Goal: Communication & Community: Share content

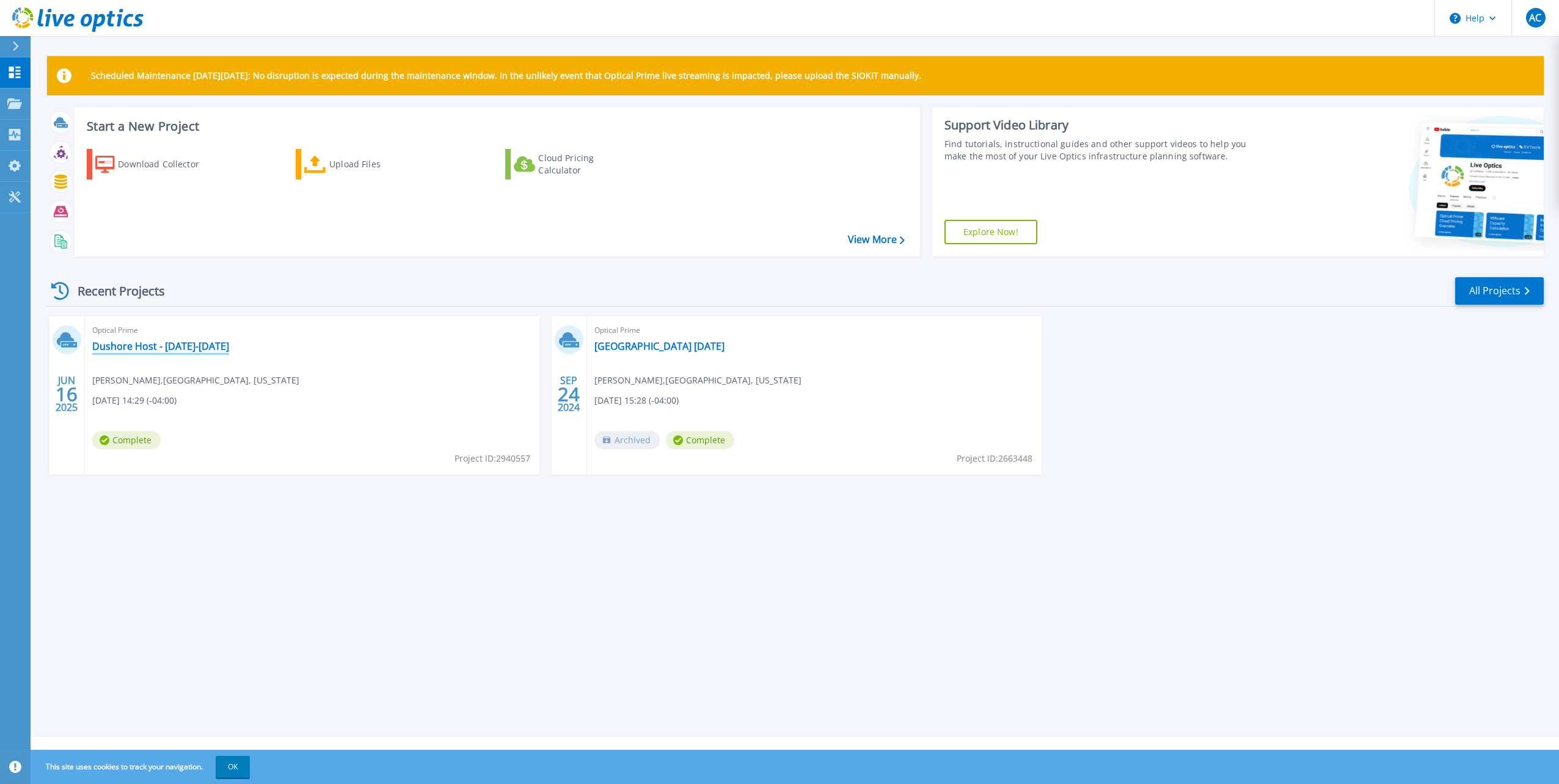
click at [115, 344] on link "Dushore Host - [DATE]-[DATE]" at bounding box center [161, 346] width 137 height 12
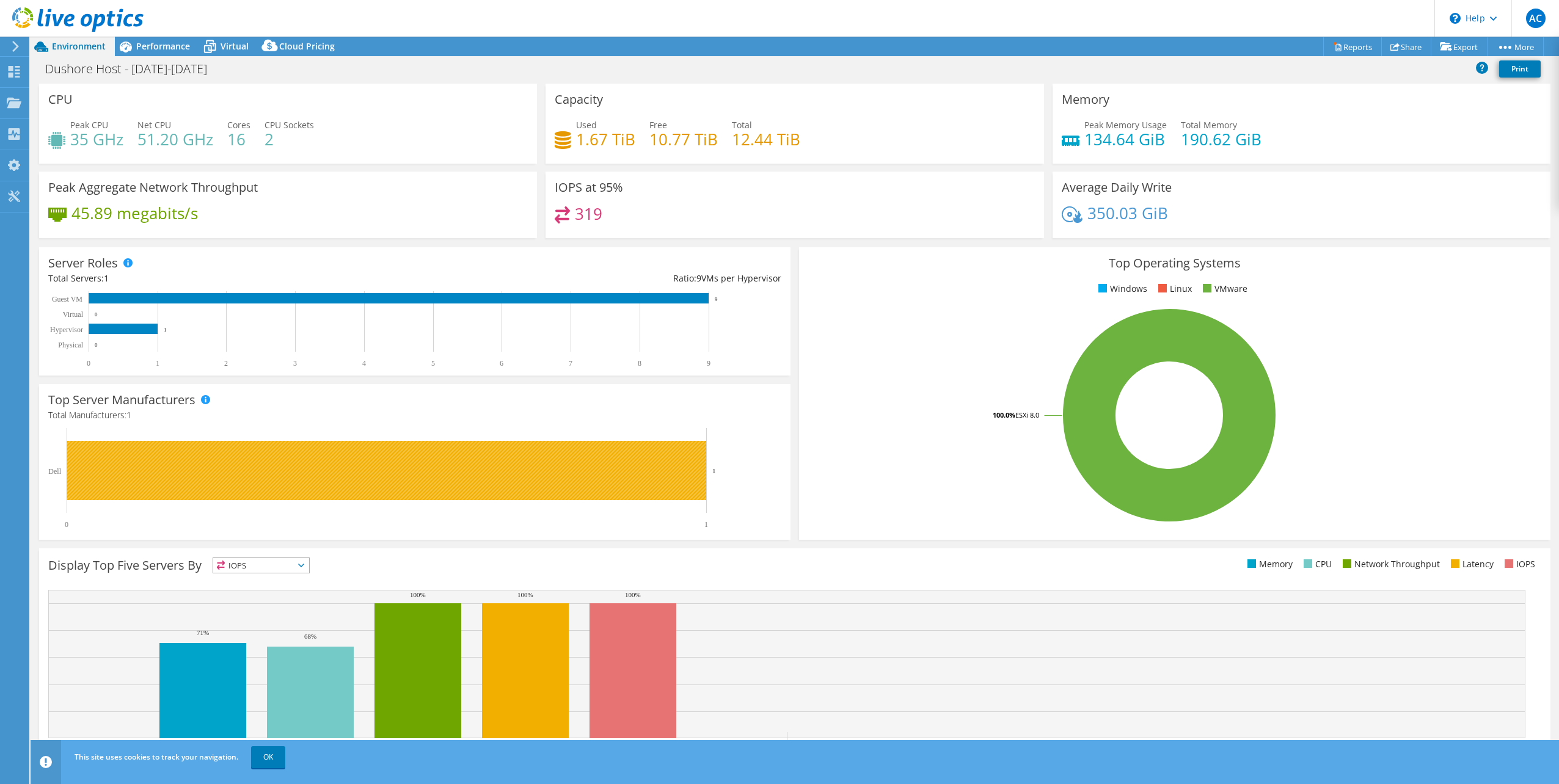
scroll to position [31, 0]
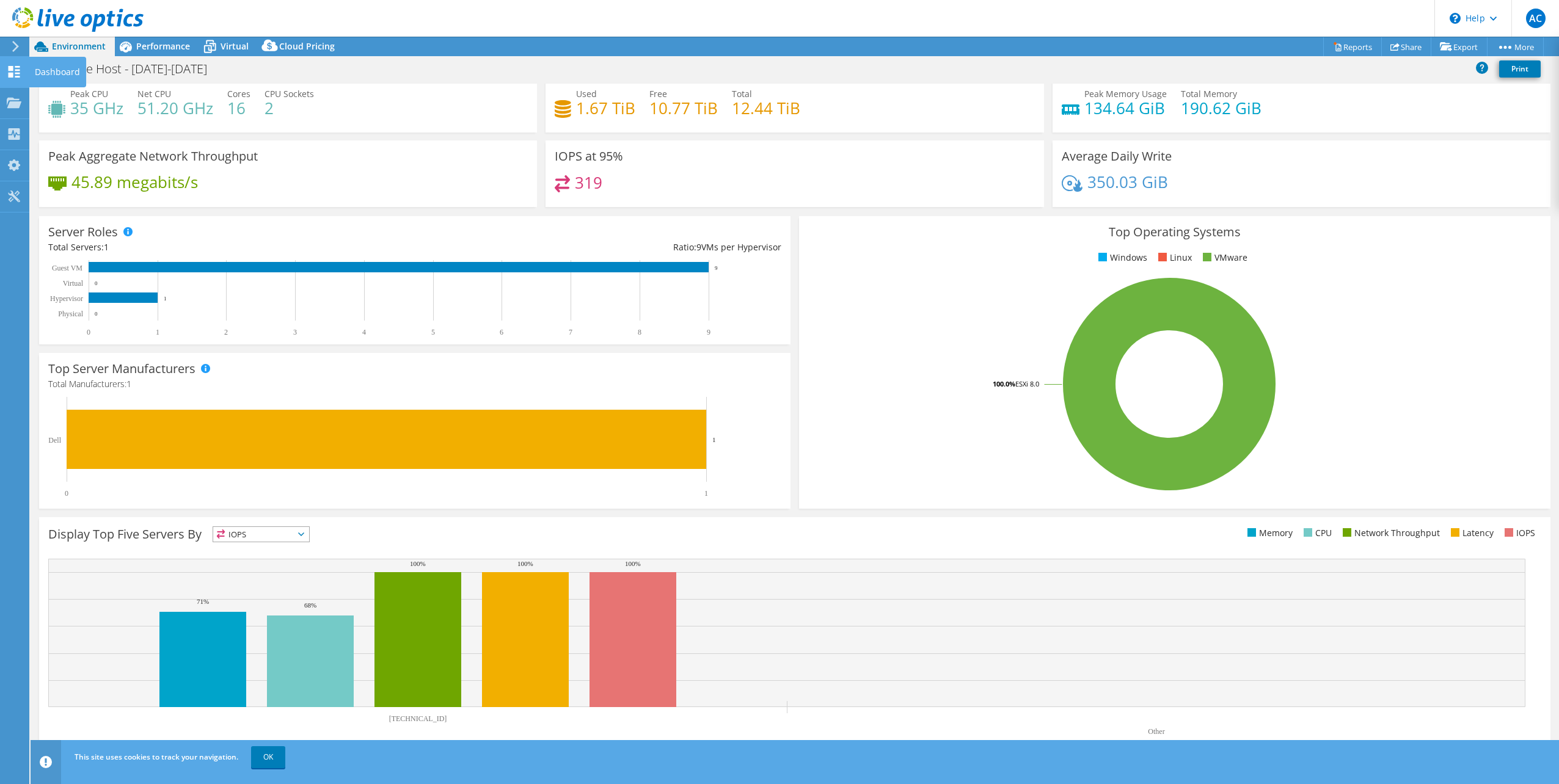
click at [9, 69] on use at bounding box center [14, 71] width 12 height 12
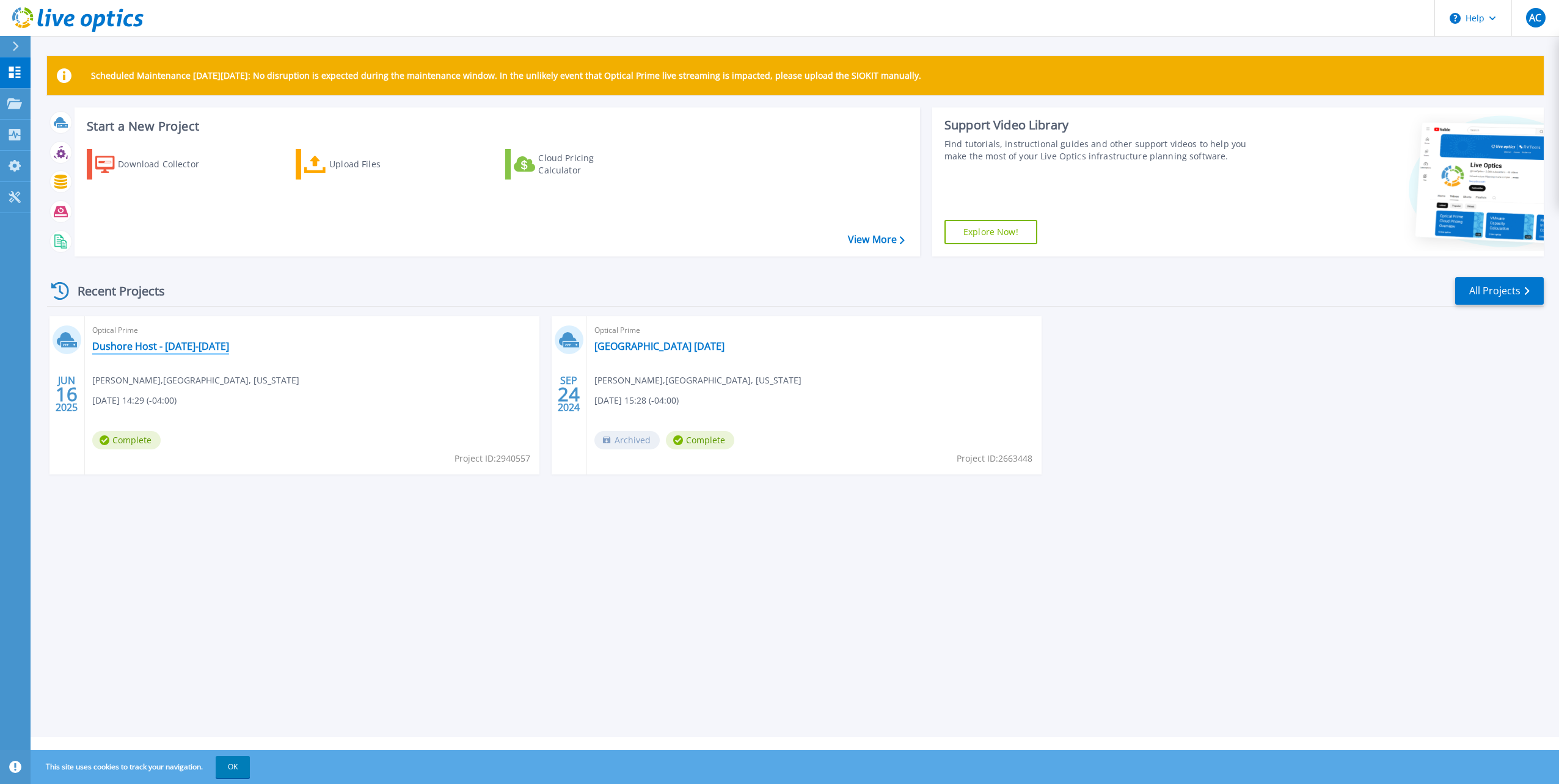
click at [213, 342] on link "Dushore Host - [DATE]-[DATE]" at bounding box center [161, 346] width 137 height 12
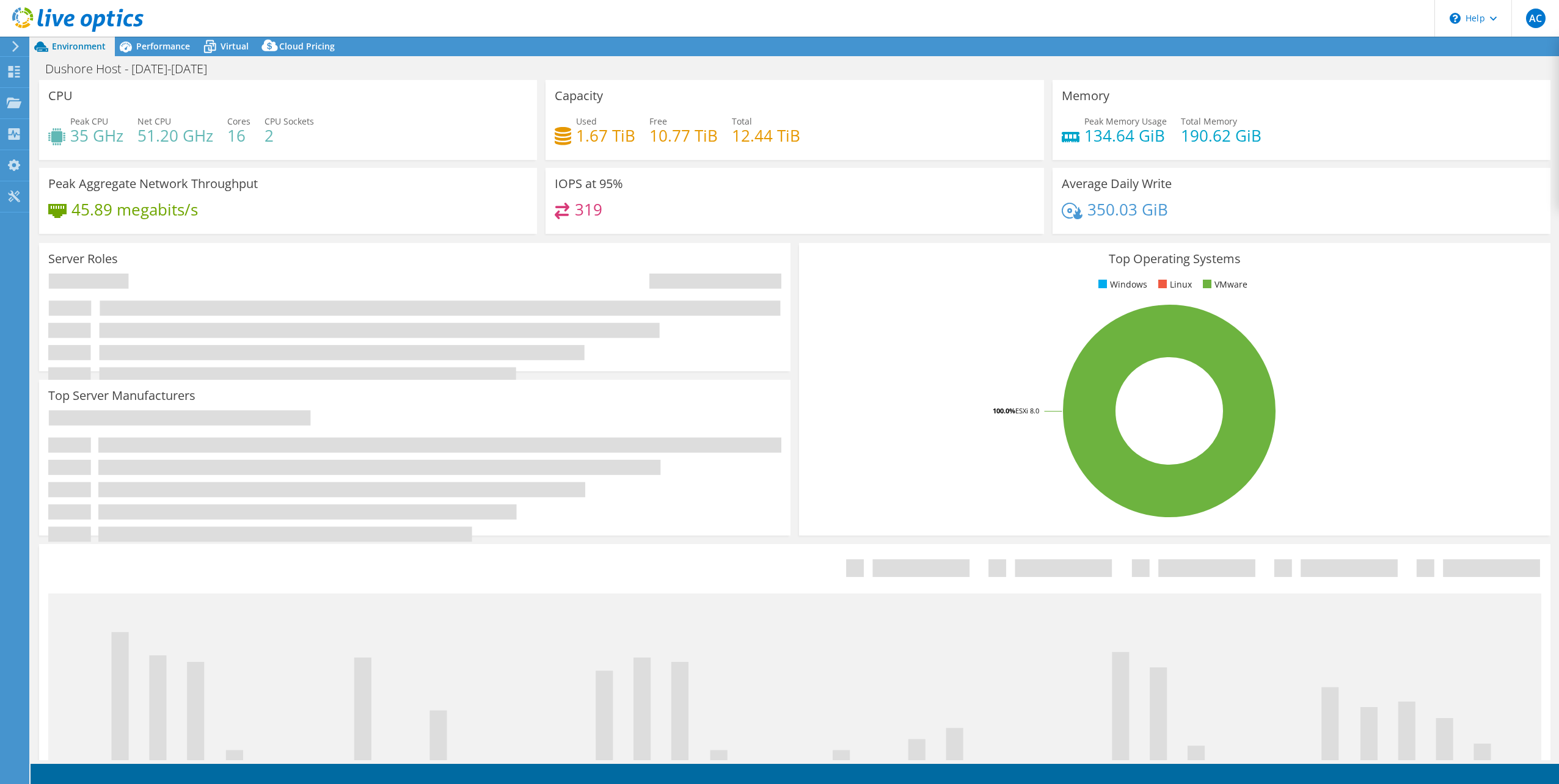
select select "USD"
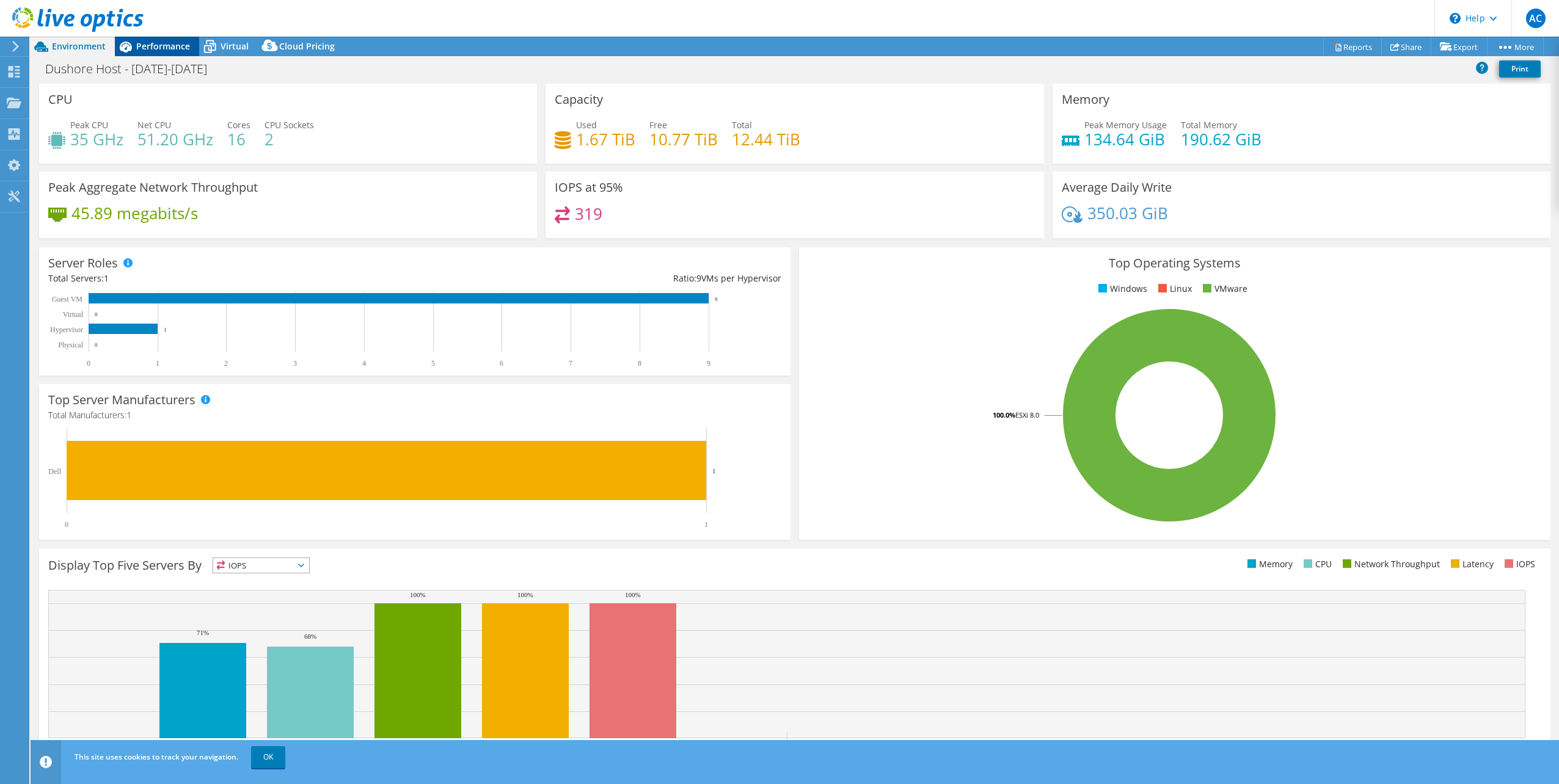
click at [156, 41] on span "Performance" at bounding box center [163, 46] width 54 height 12
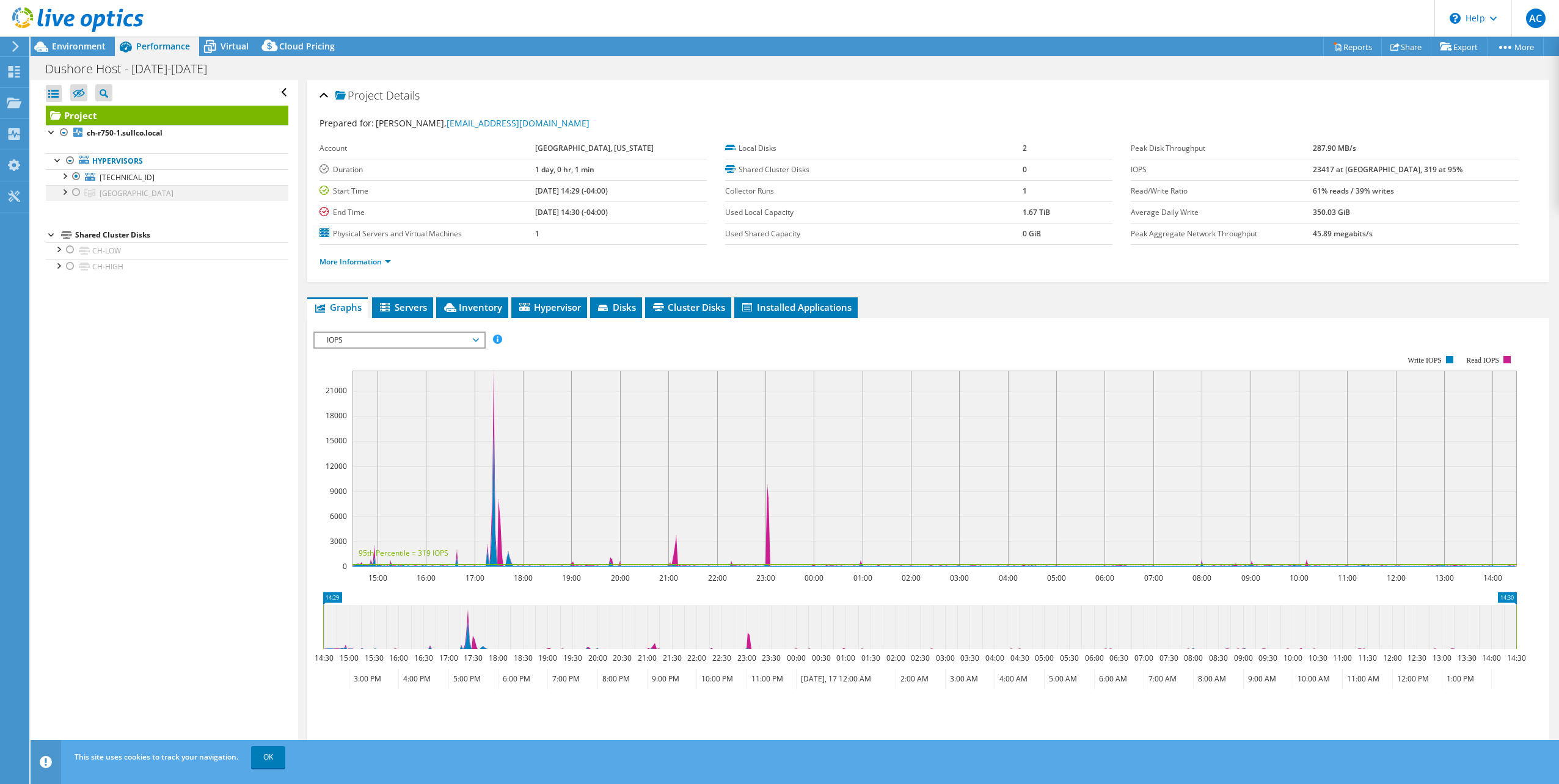
click at [76, 191] on div at bounding box center [76, 192] width 12 height 15
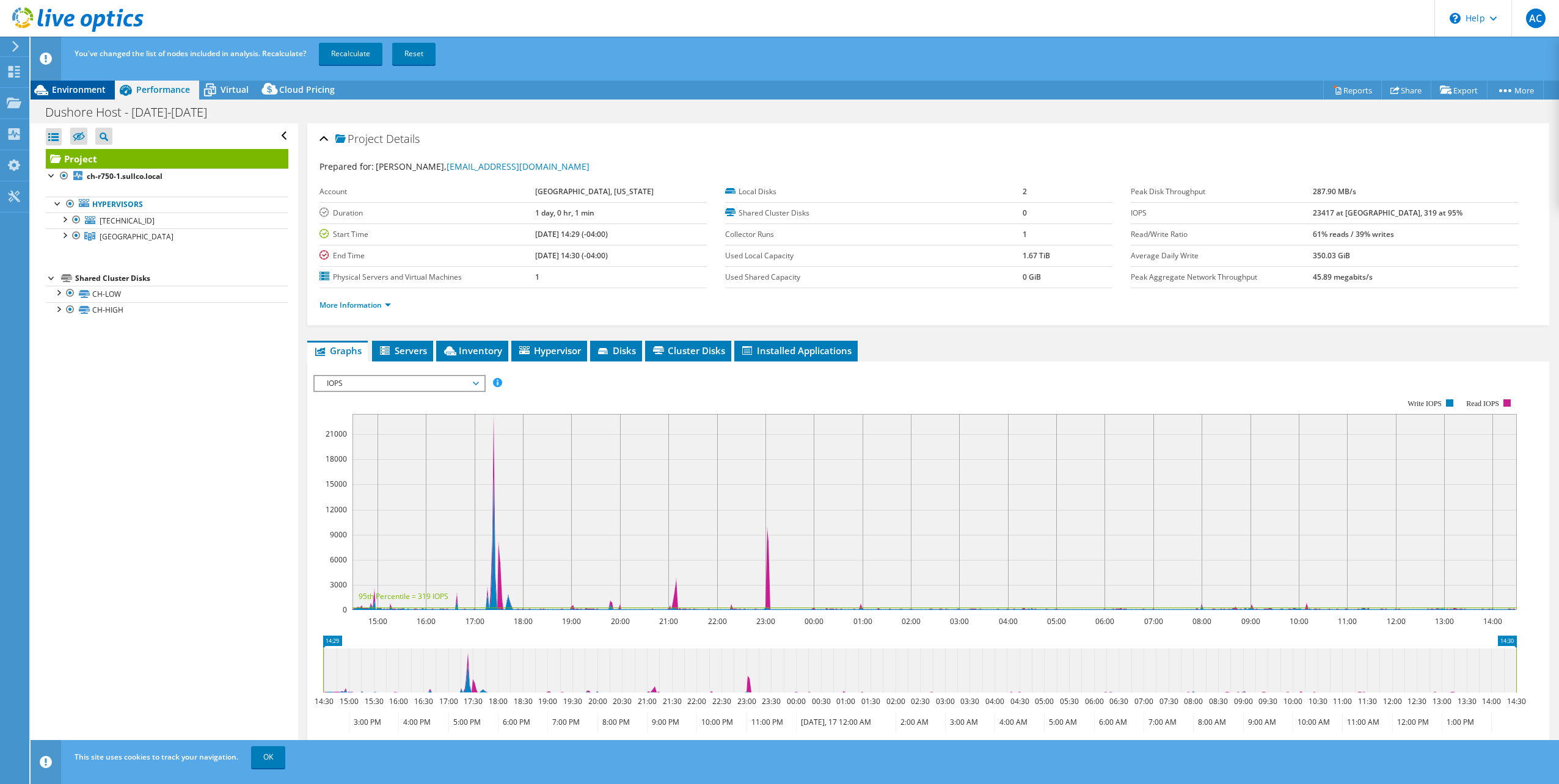
click at [89, 87] on span "Environment" at bounding box center [78, 89] width 54 height 12
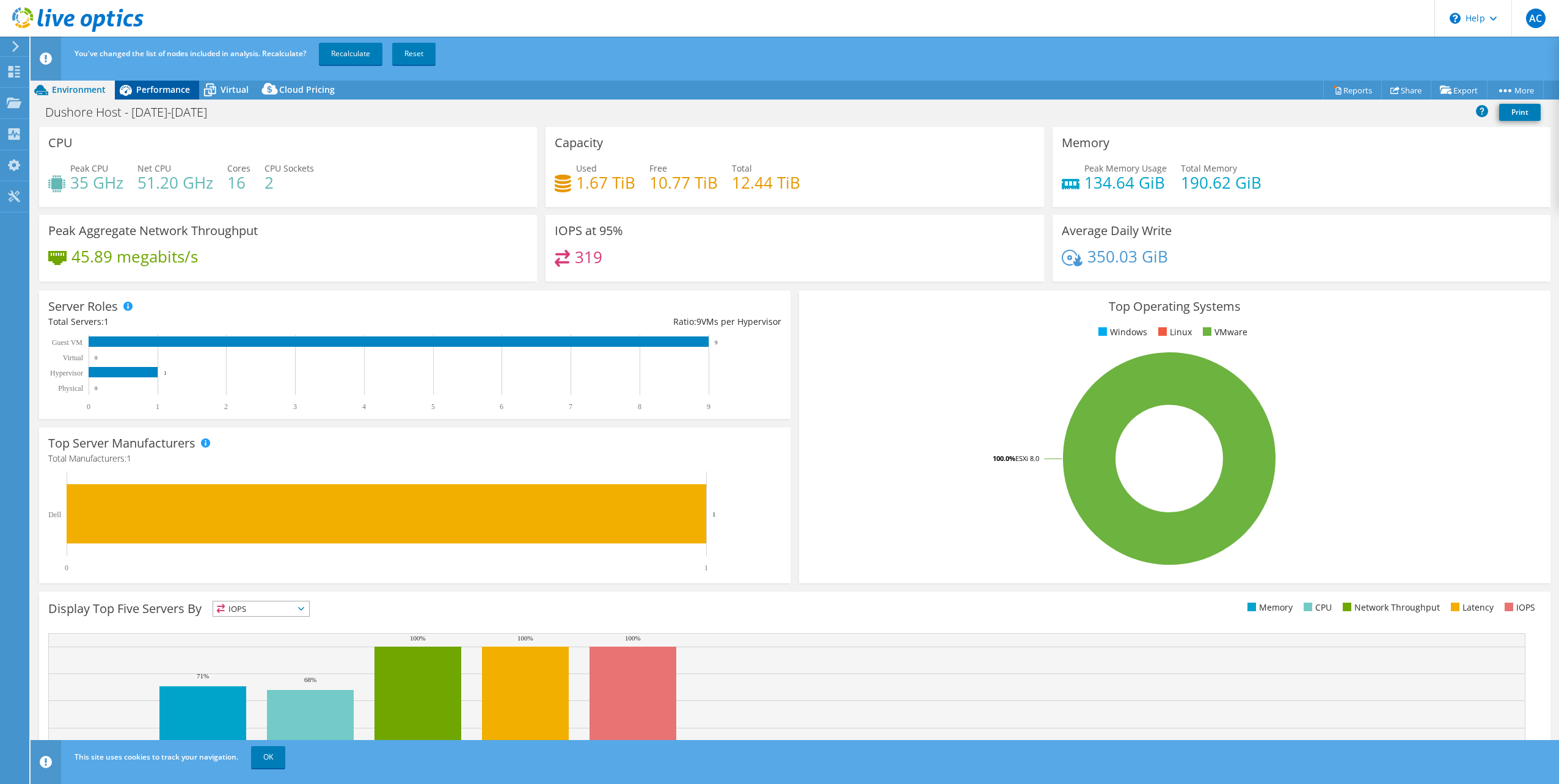
click at [123, 87] on icon at bounding box center [125, 91] width 12 height 11
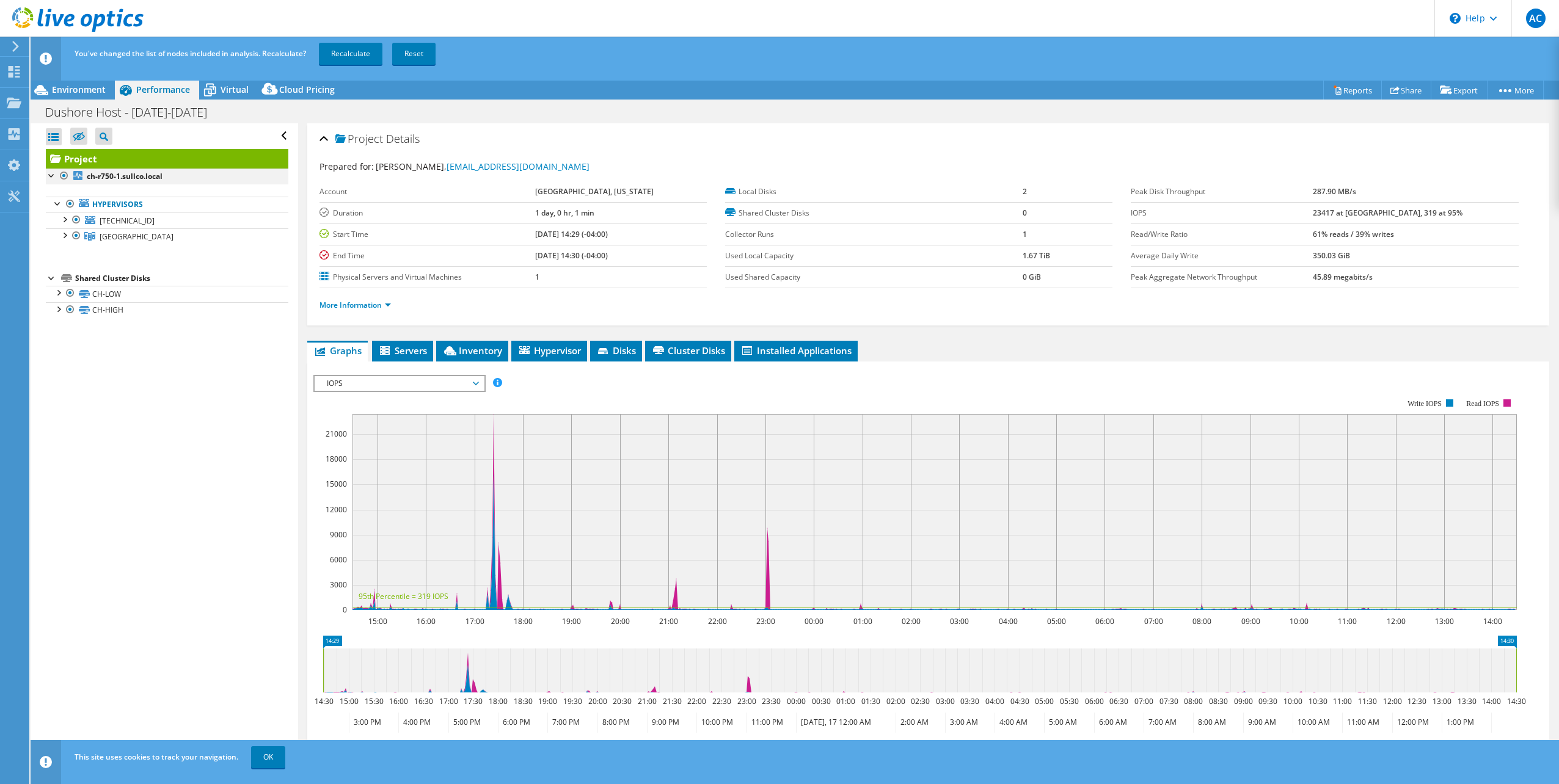
click at [50, 177] on div at bounding box center [52, 174] width 12 height 12
click at [57, 295] on div at bounding box center [57, 291] width 12 height 12
click at [61, 345] on div at bounding box center [57, 340] width 12 height 12
click at [82, 90] on span "Environment" at bounding box center [78, 89] width 54 height 12
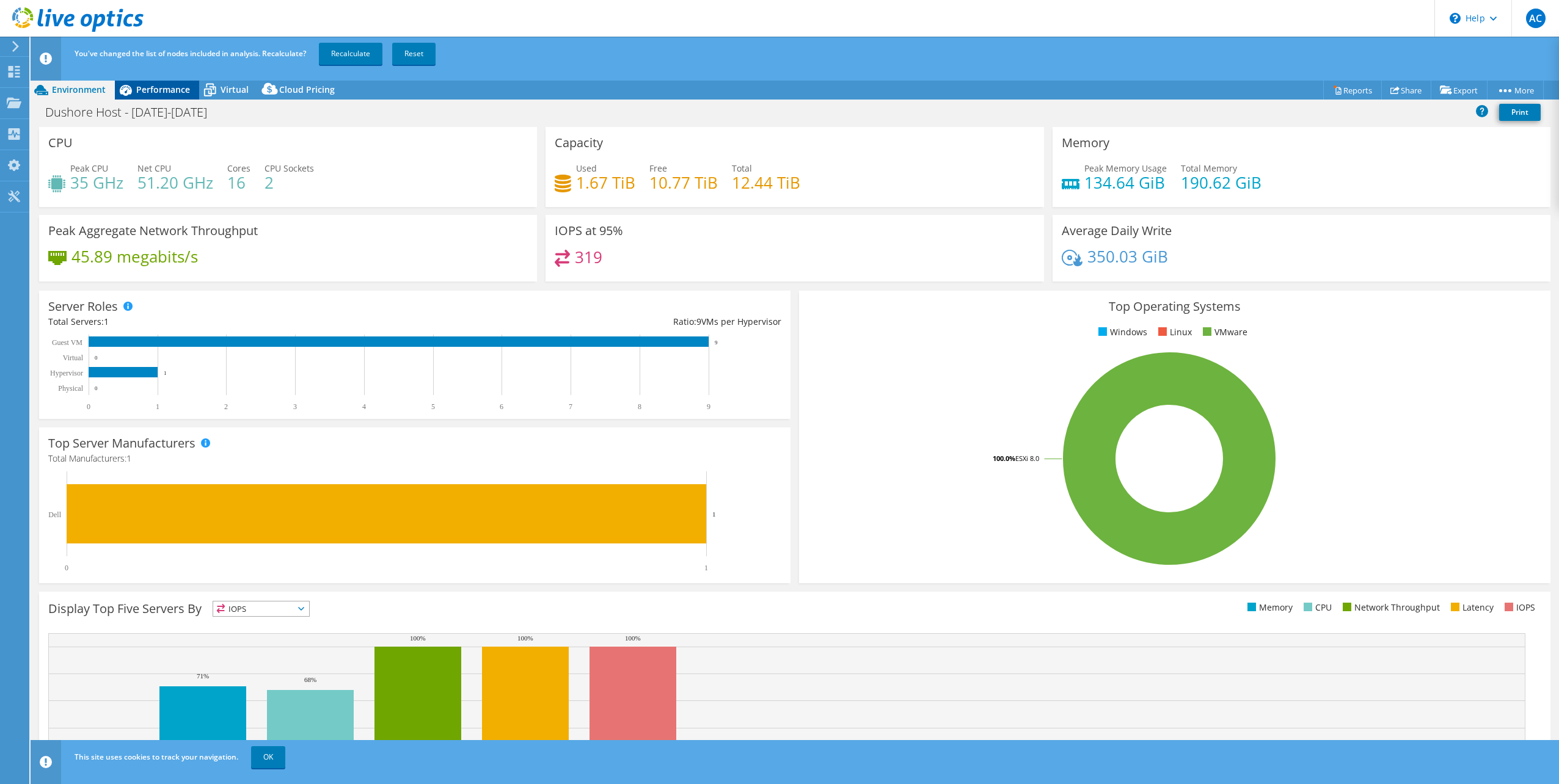
click at [166, 94] on span "Performance" at bounding box center [163, 89] width 54 height 12
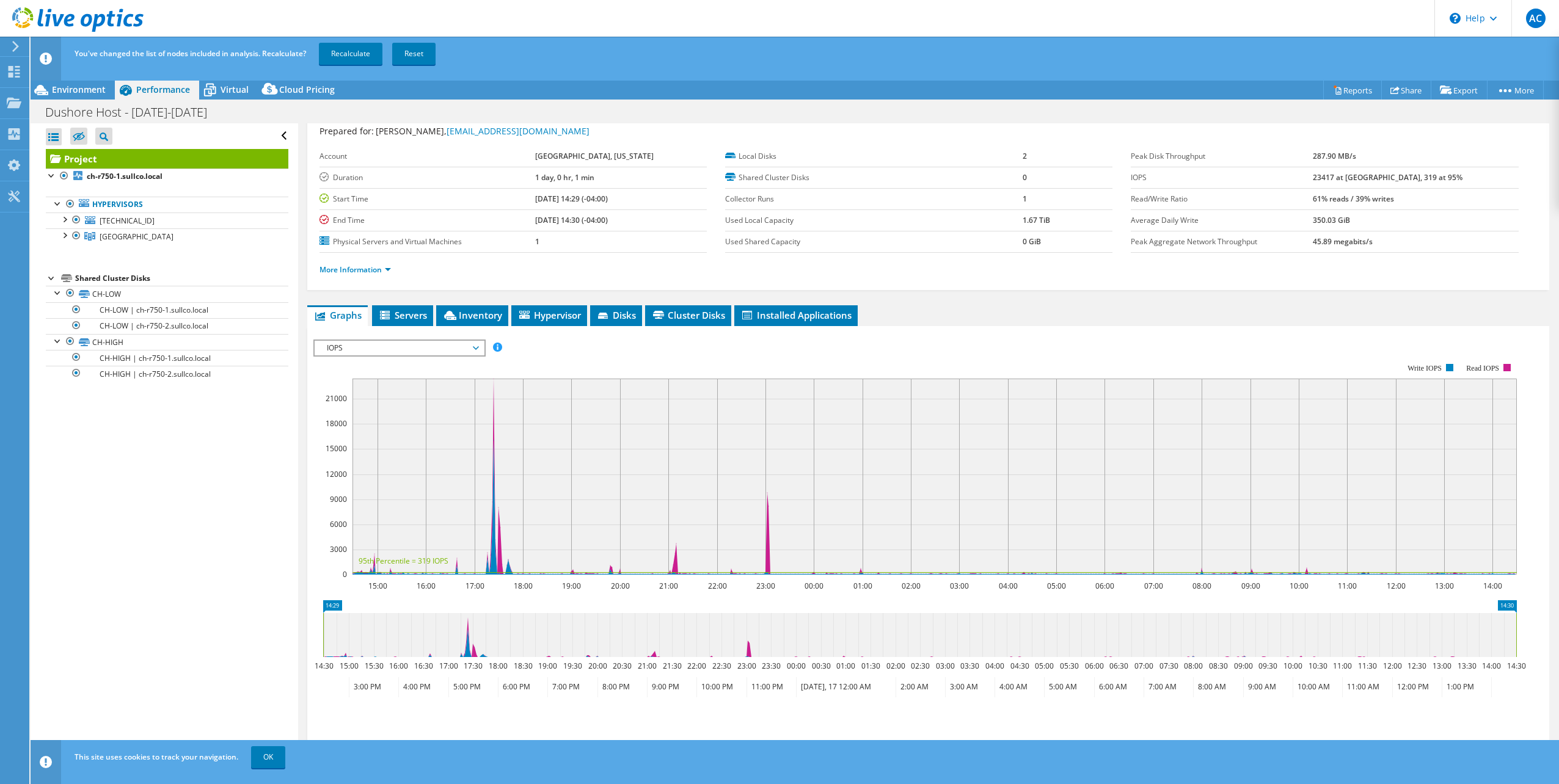
scroll to position [73, 0]
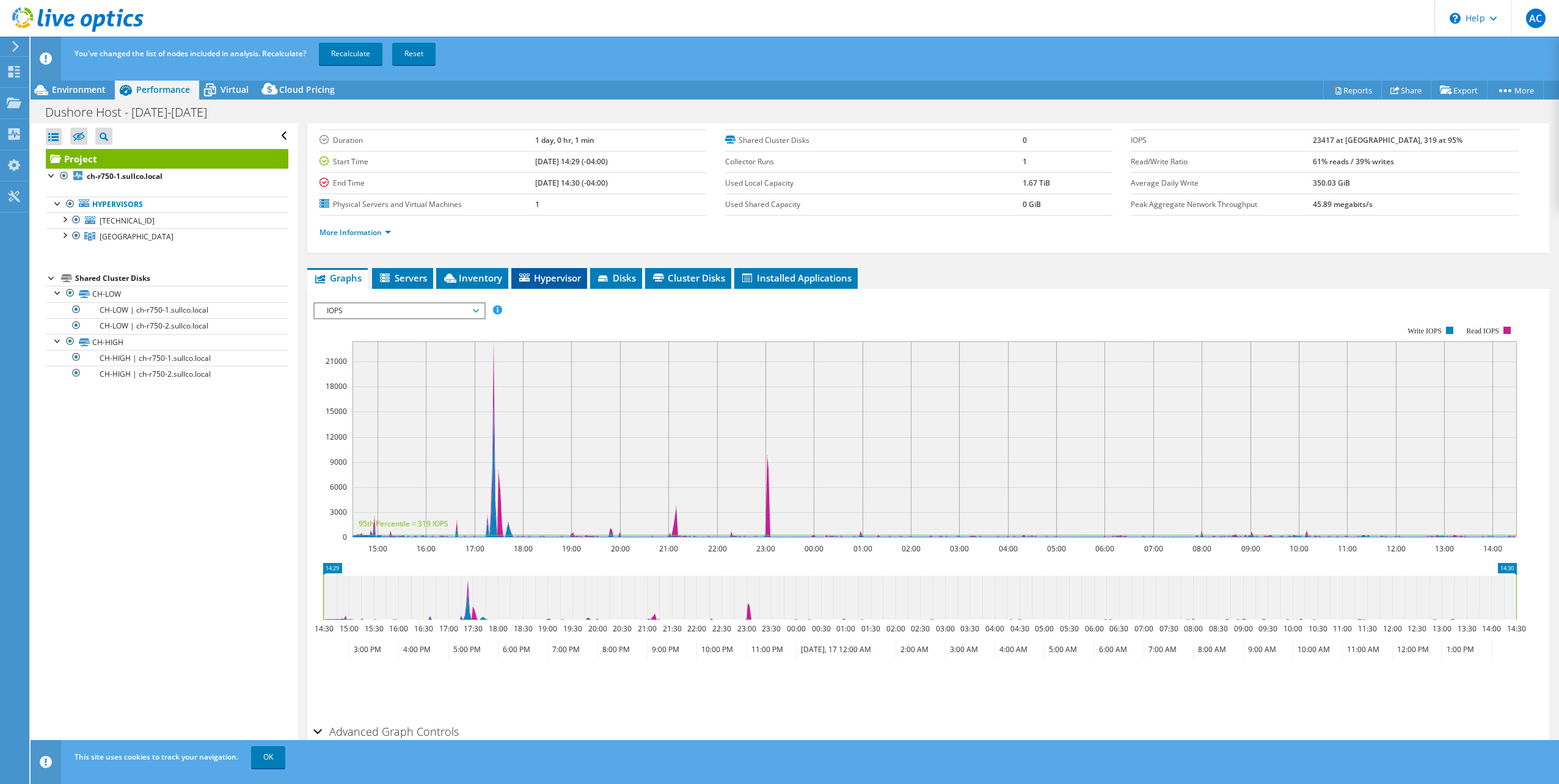
click at [538, 275] on span "Hypervisor" at bounding box center [549, 277] width 64 height 12
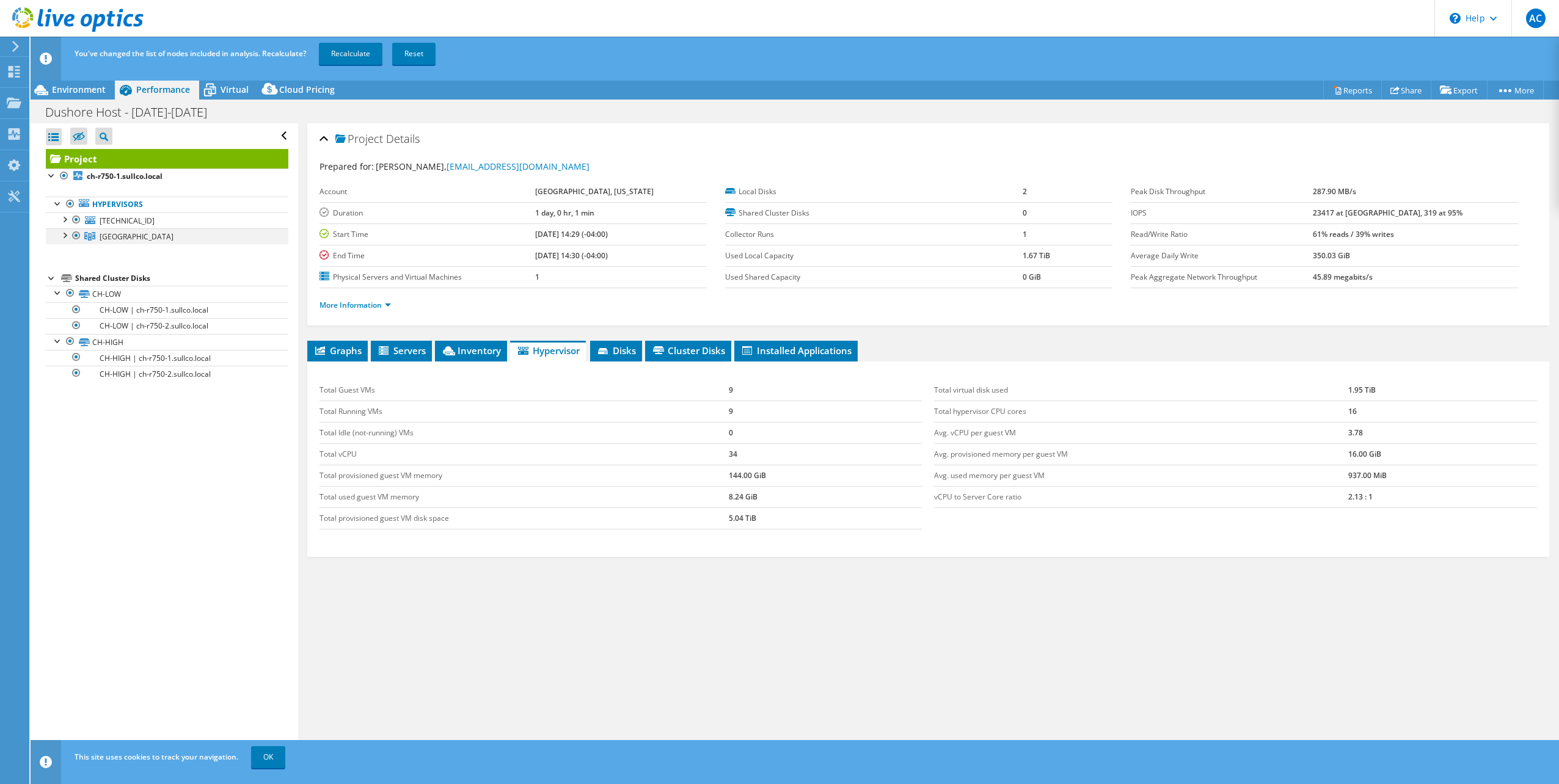
click at [66, 234] on div at bounding box center [64, 234] width 12 height 12
click at [64, 254] on div at bounding box center [70, 250] width 12 height 12
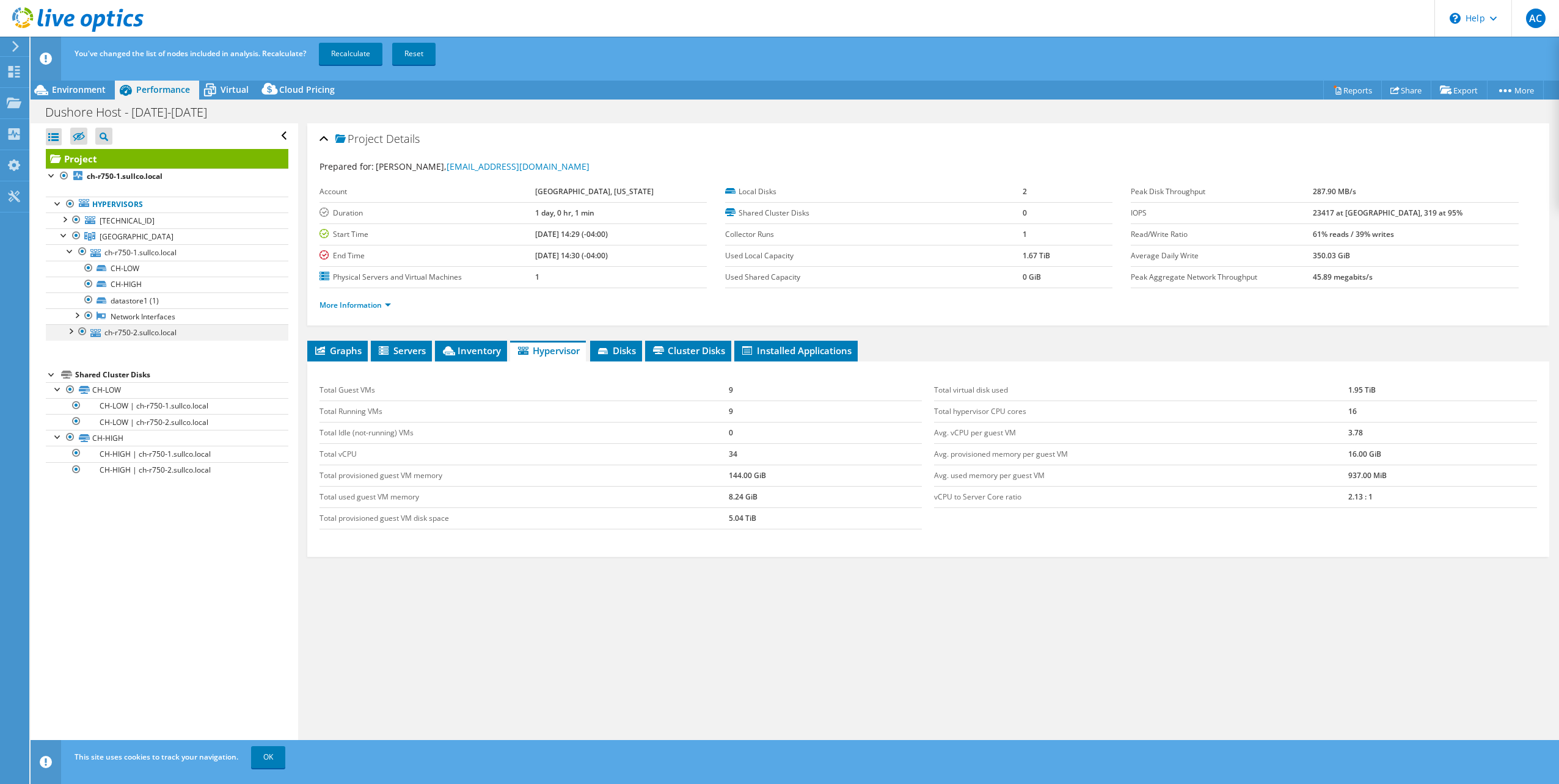
click at [66, 329] on div at bounding box center [70, 330] width 12 height 12
click at [627, 351] on span "Disks" at bounding box center [616, 350] width 40 height 12
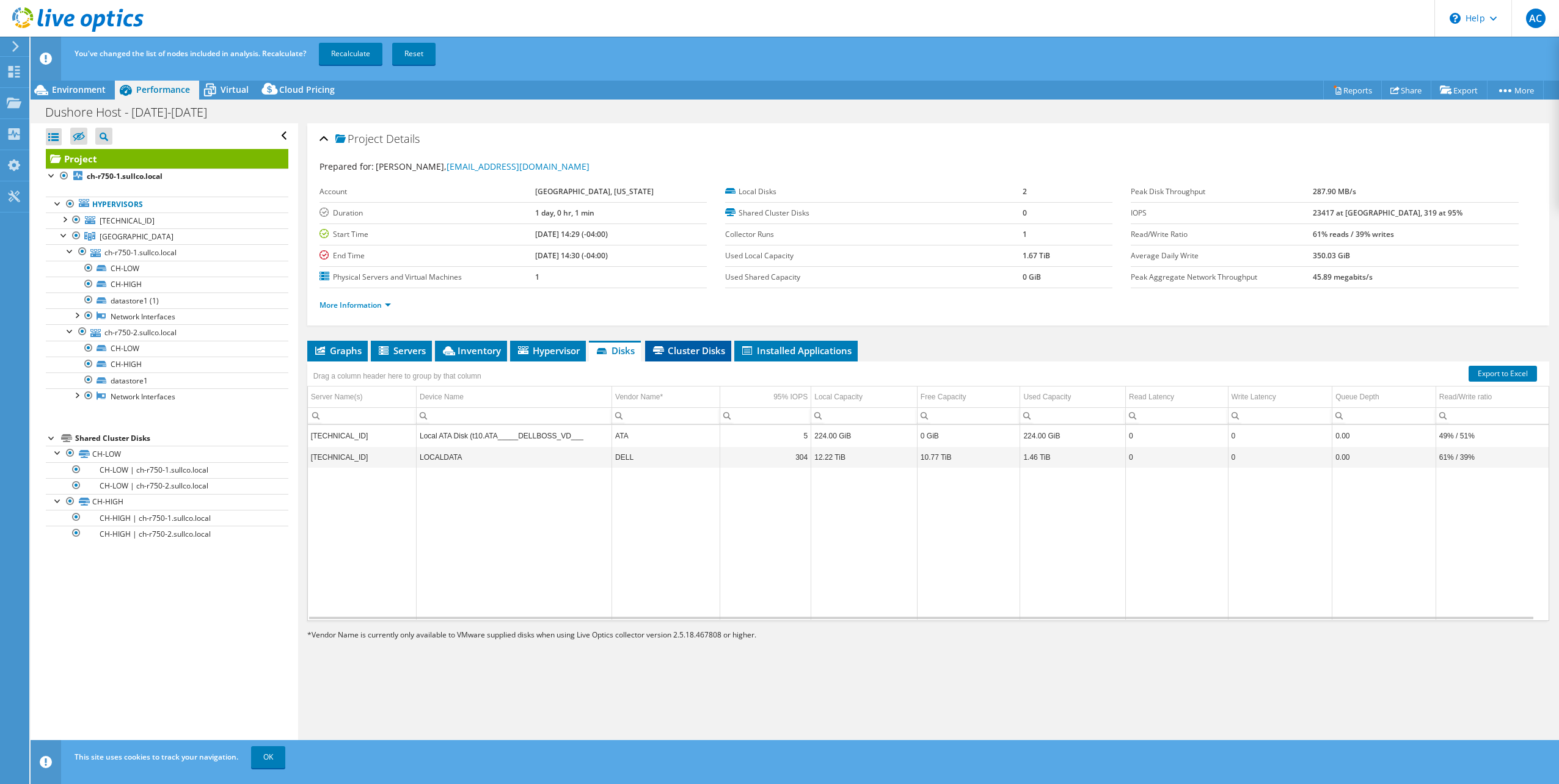
click at [706, 349] on span "Cluster Disks" at bounding box center [688, 350] width 74 height 12
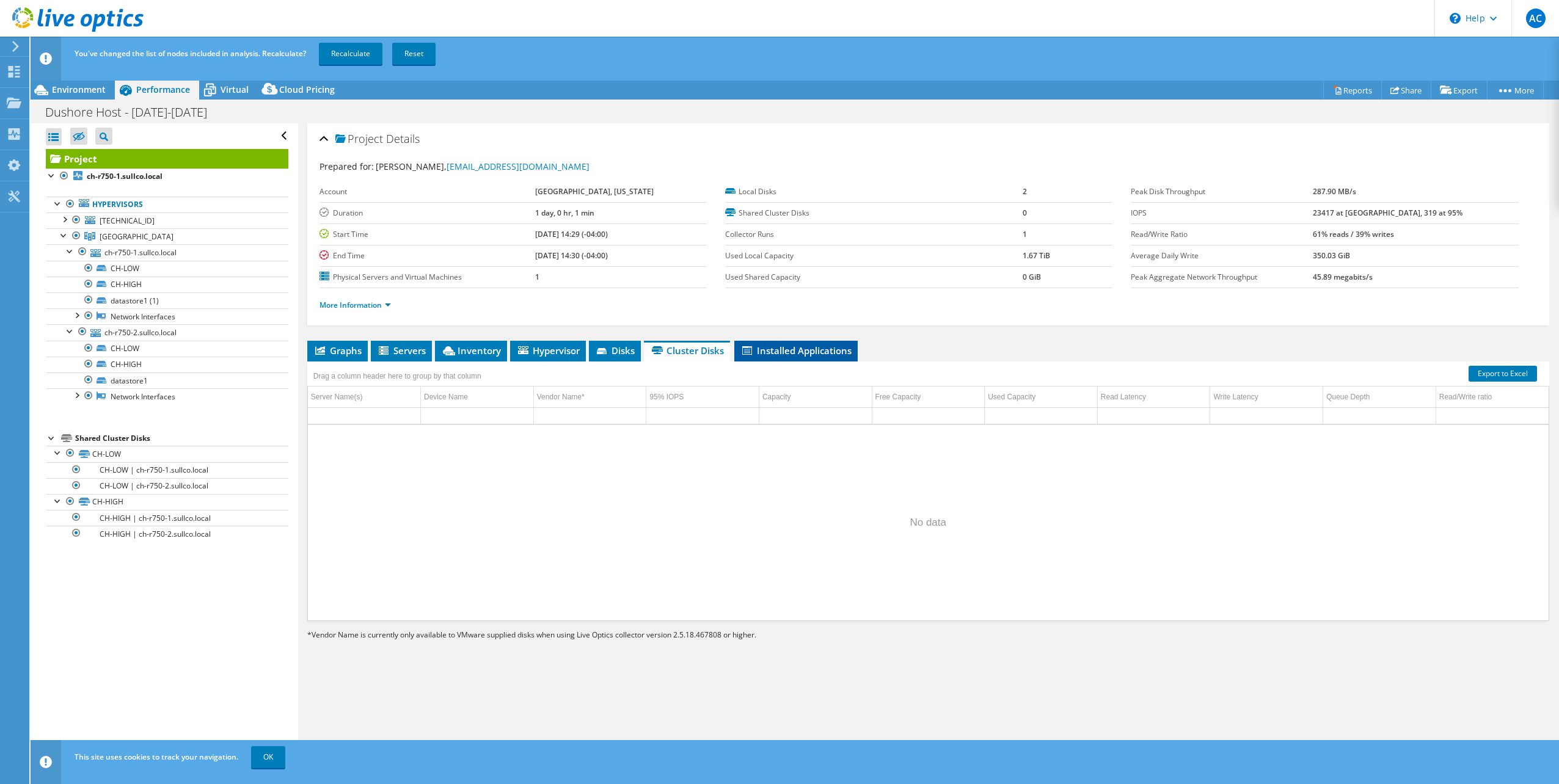
click at [784, 351] on span "Installed Applications" at bounding box center [795, 350] width 111 height 12
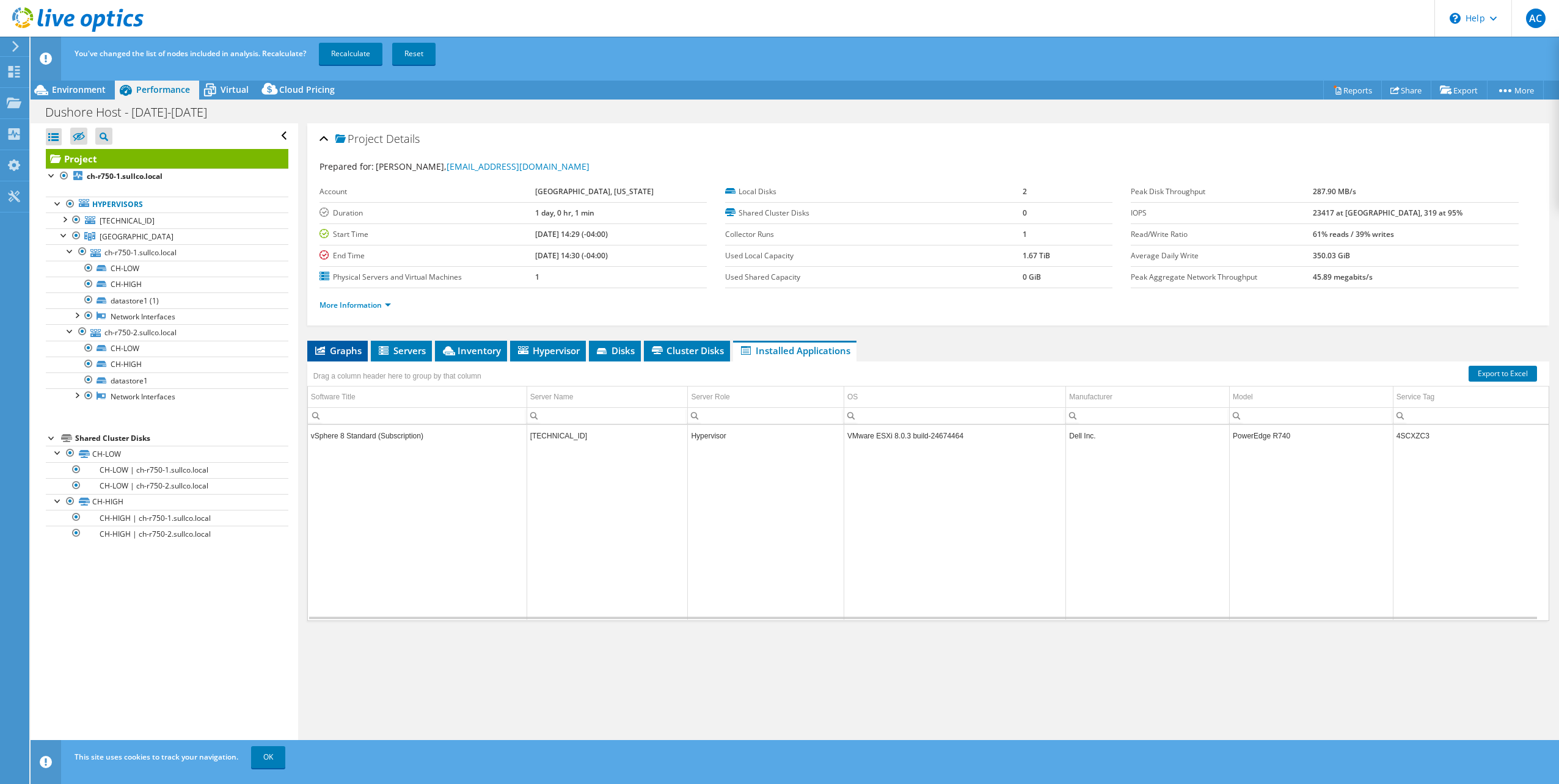
click at [347, 351] on span "Graphs" at bounding box center [337, 350] width 48 height 12
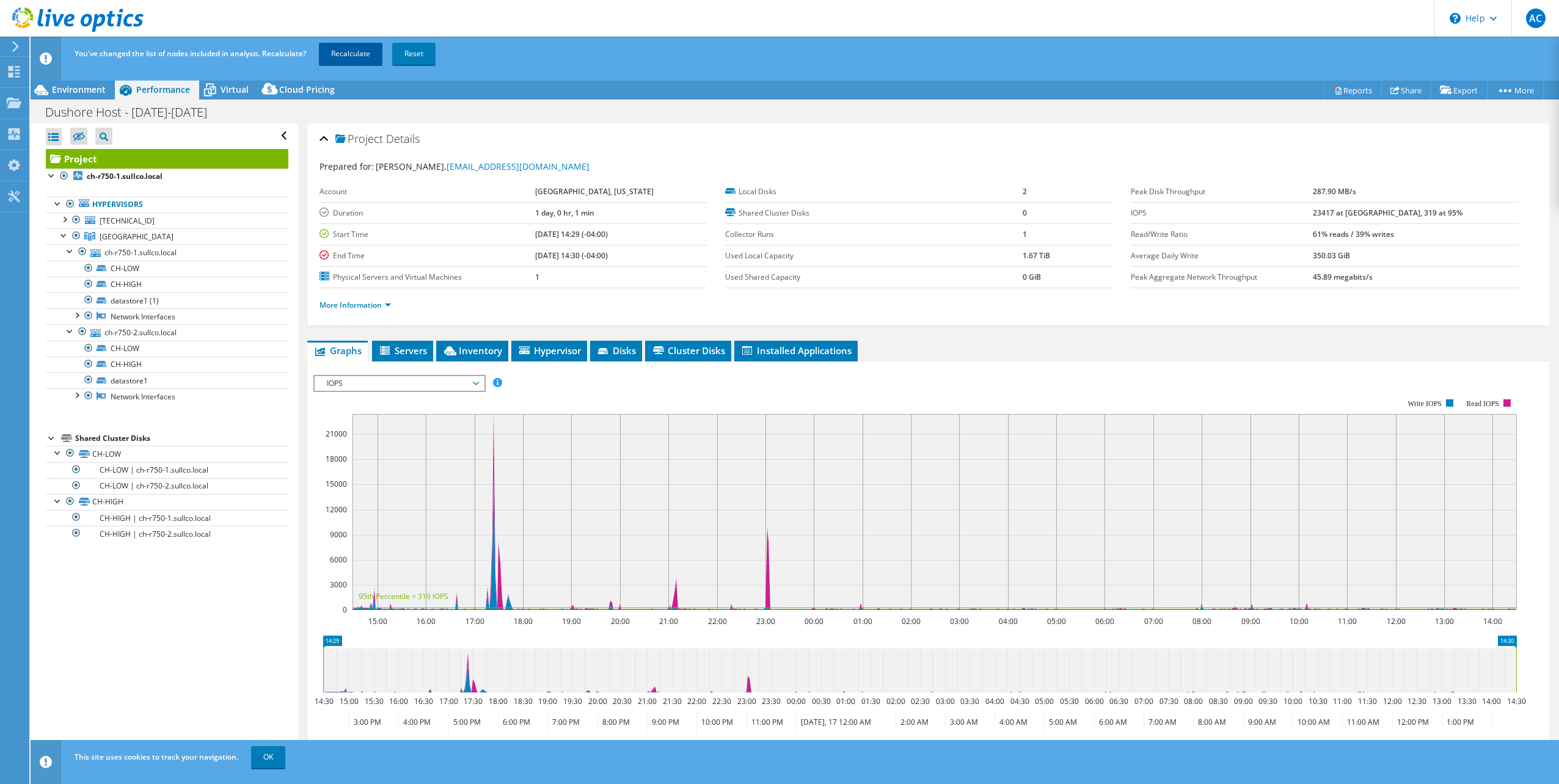
click at [344, 52] on link "Recalculate" at bounding box center [350, 53] width 64 height 22
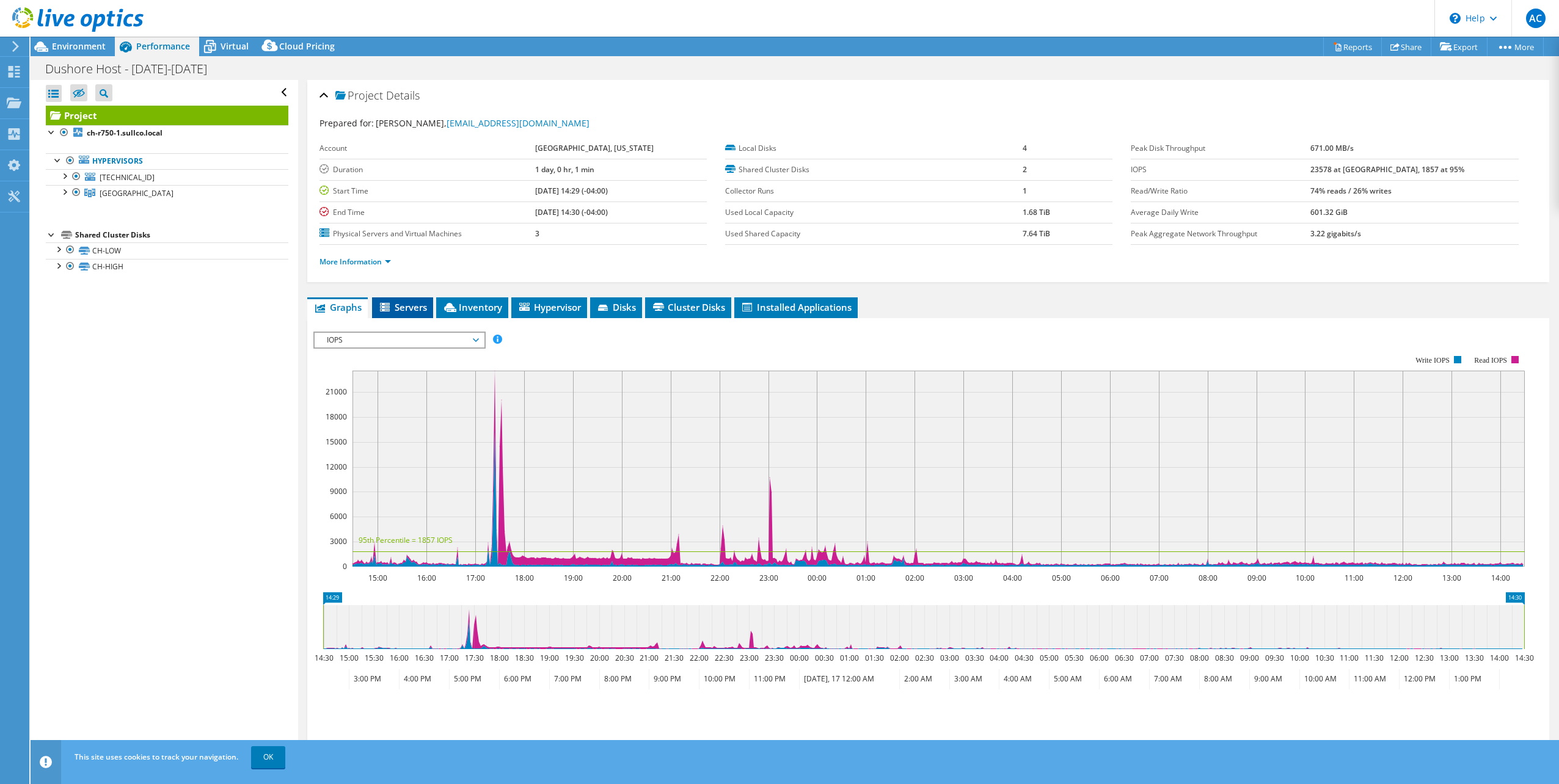
click at [405, 303] on span "Servers" at bounding box center [403, 307] width 49 height 12
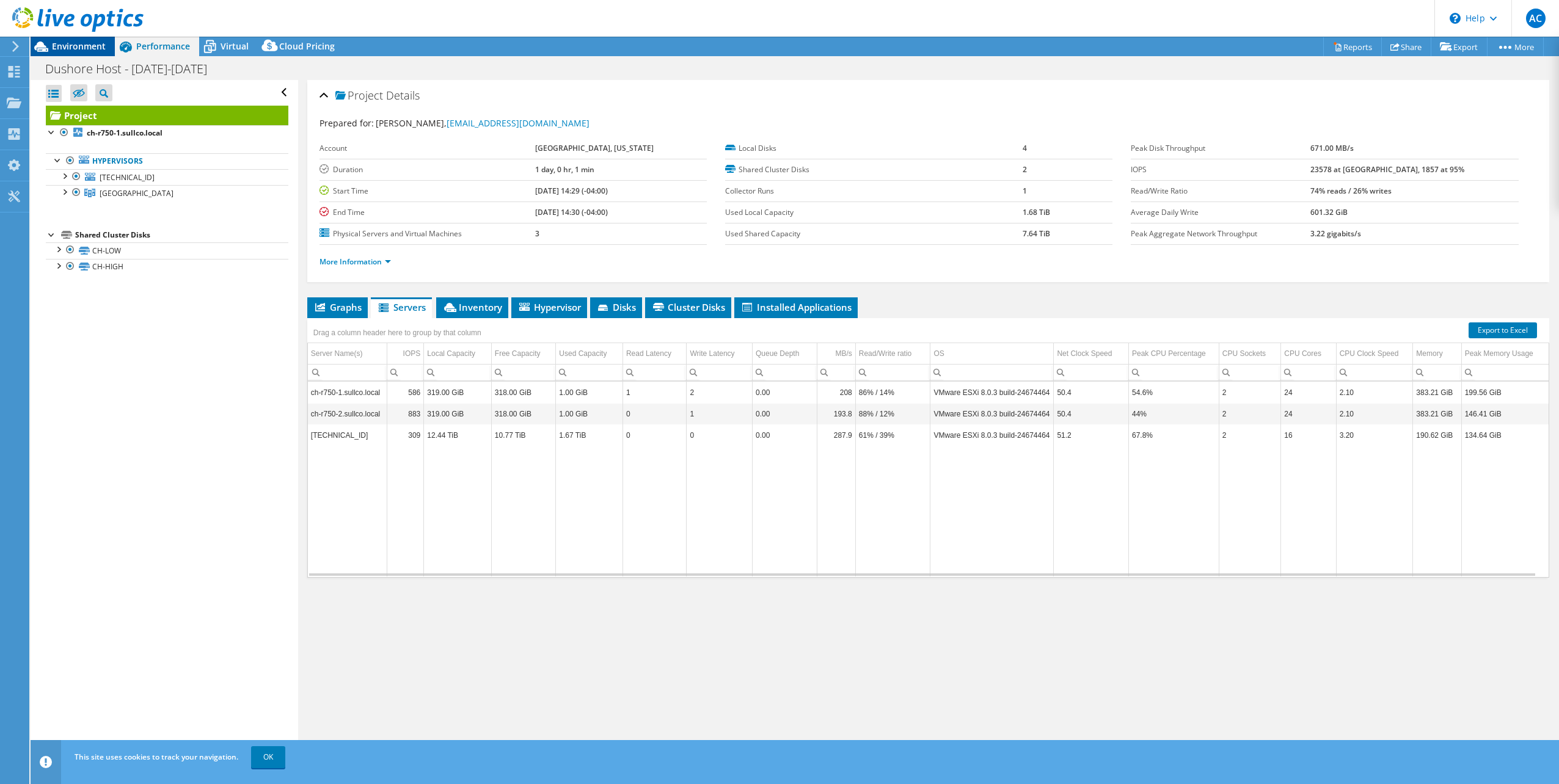
click at [91, 43] on span "Environment" at bounding box center [78, 46] width 54 height 12
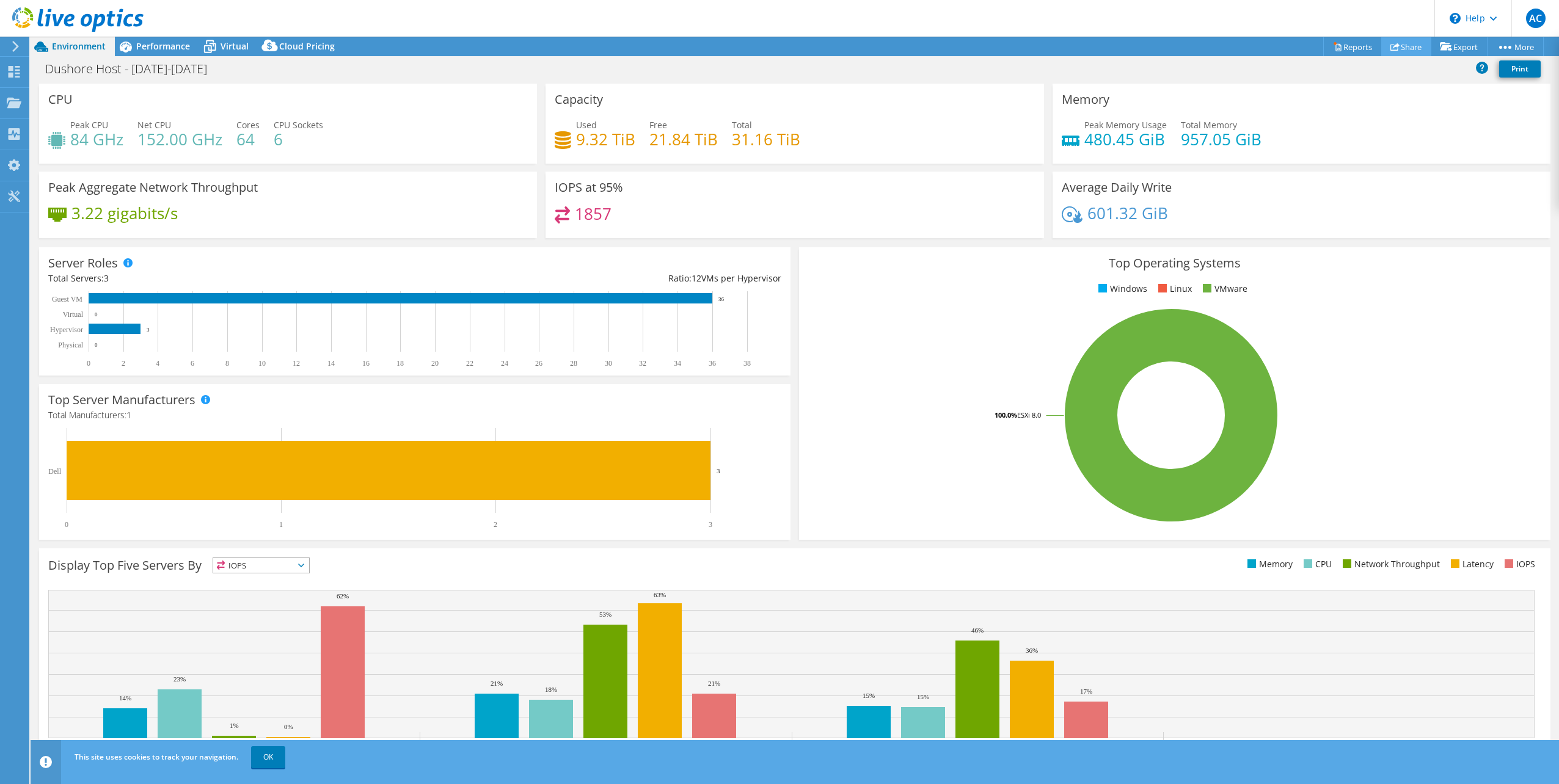
click at [1409, 48] on link "Share" at bounding box center [1406, 46] width 50 height 19
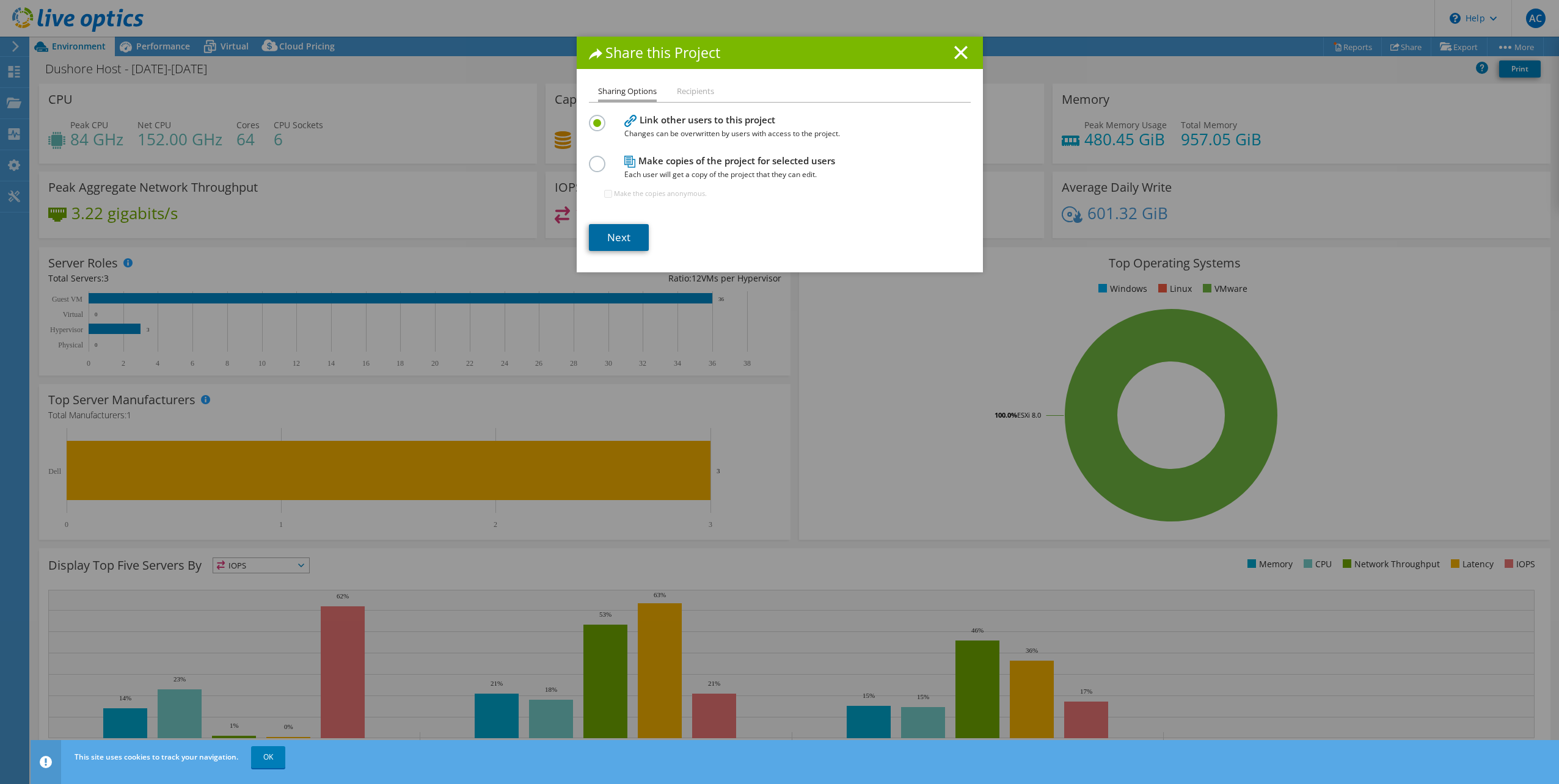
click at [609, 240] on link "Next" at bounding box center [619, 238] width 60 height 27
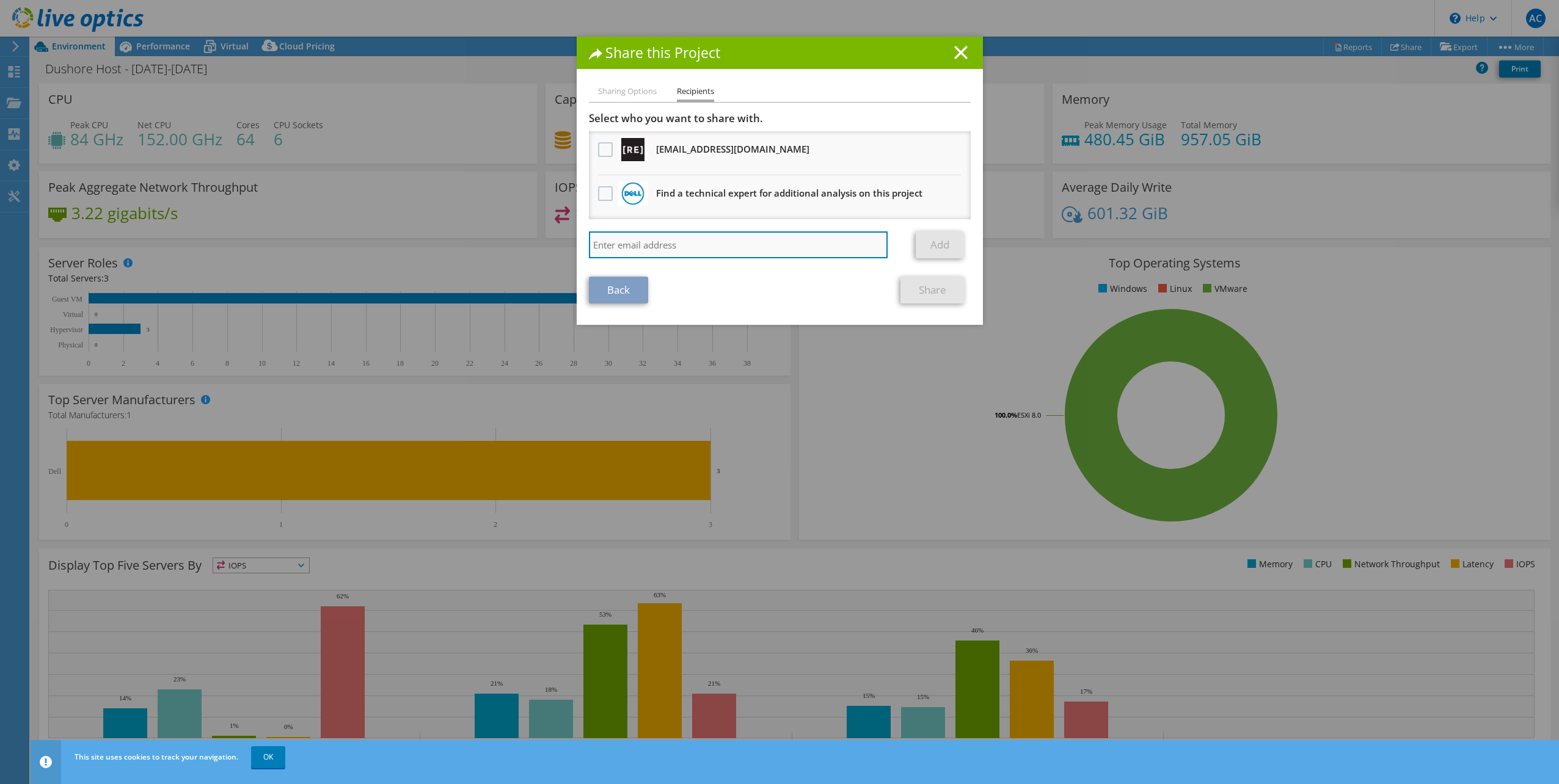
click at [611, 246] on input "search" at bounding box center [739, 245] width 299 height 27
paste input "jhorn@atlantixglobal.com"
type input "jhorn@atlantixglobal.com"
click at [924, 241] on link "Add" at bounding box center [939, 245] width 48 height 27
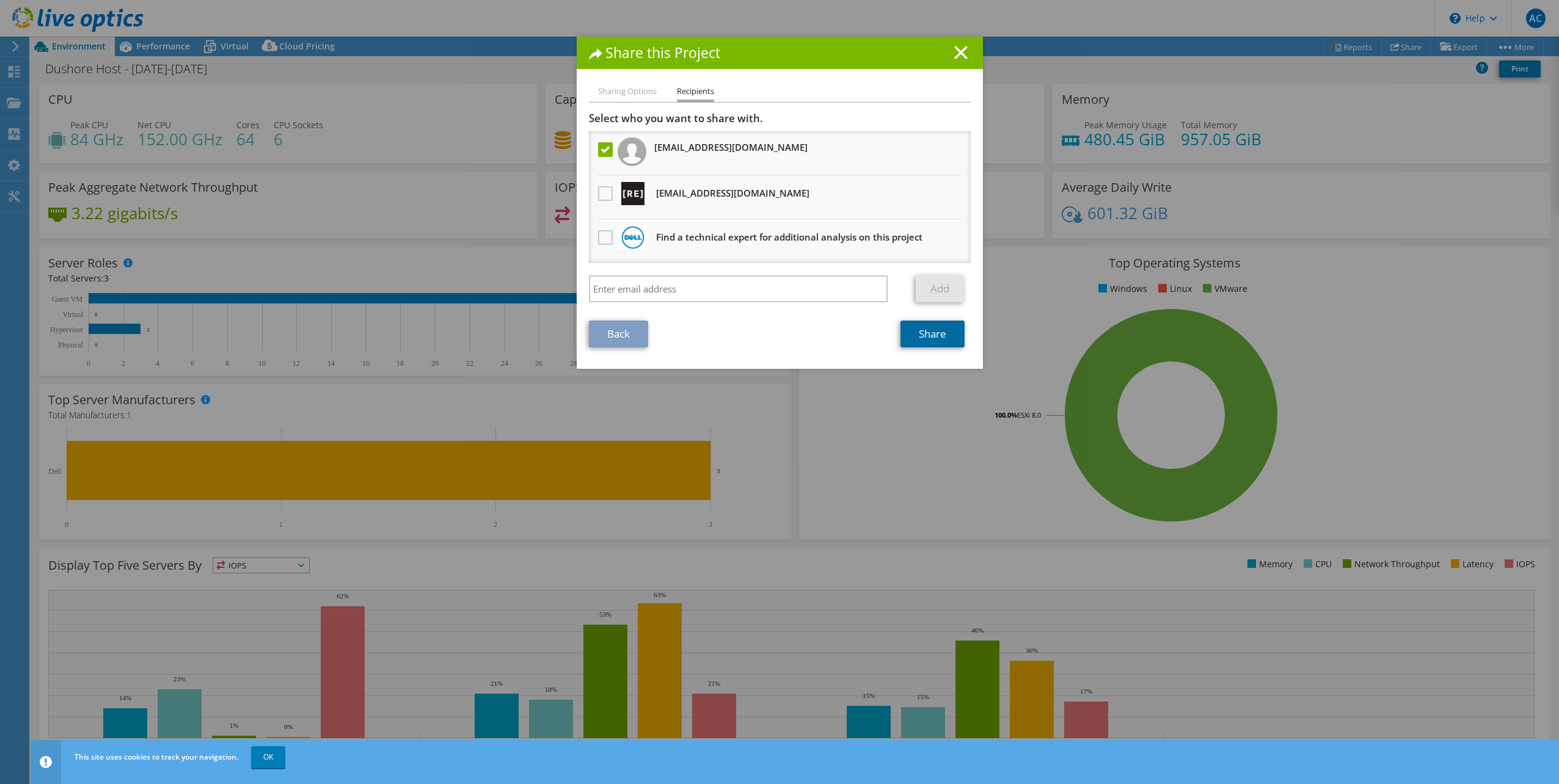
click at [913, 337] on link "Share" at bounding box center [932, 334] width 64 height 27
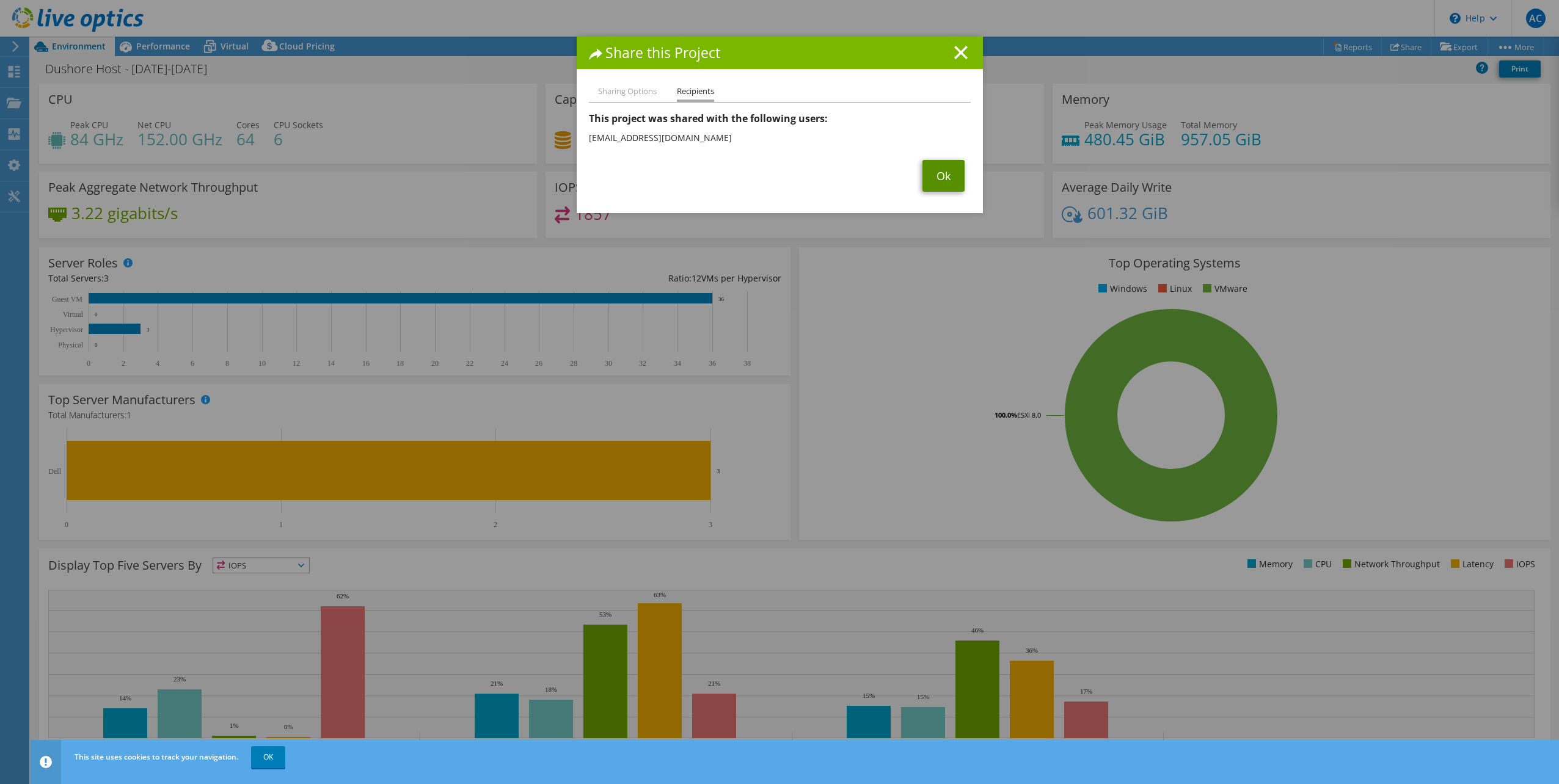
click at [928, 177] on link "Ok" at bounding box center [943, 175] width 42 height 31
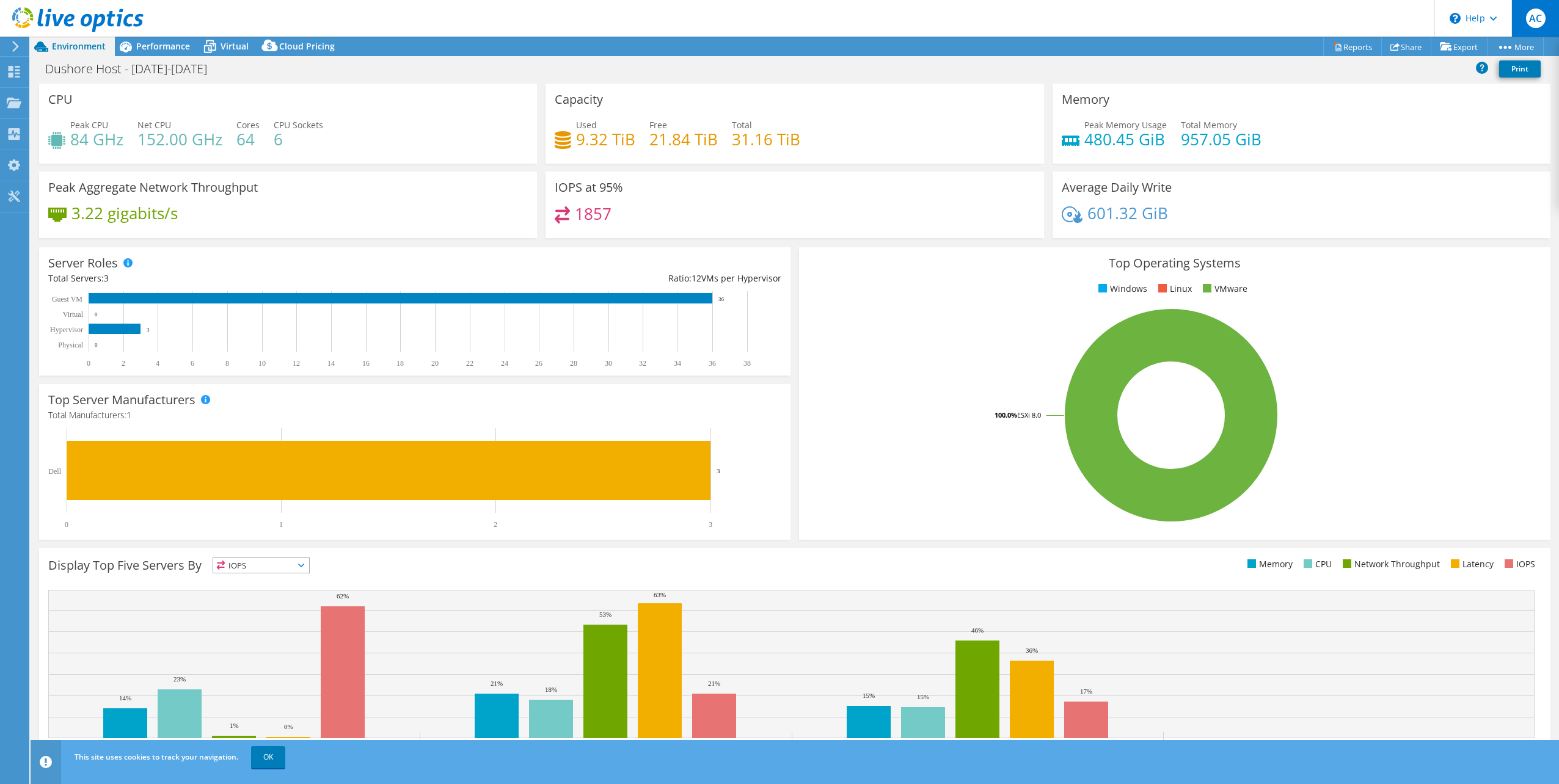
click at [1540, 31] on div "AC" at bounding box center [1535, 18] width 48 height 36
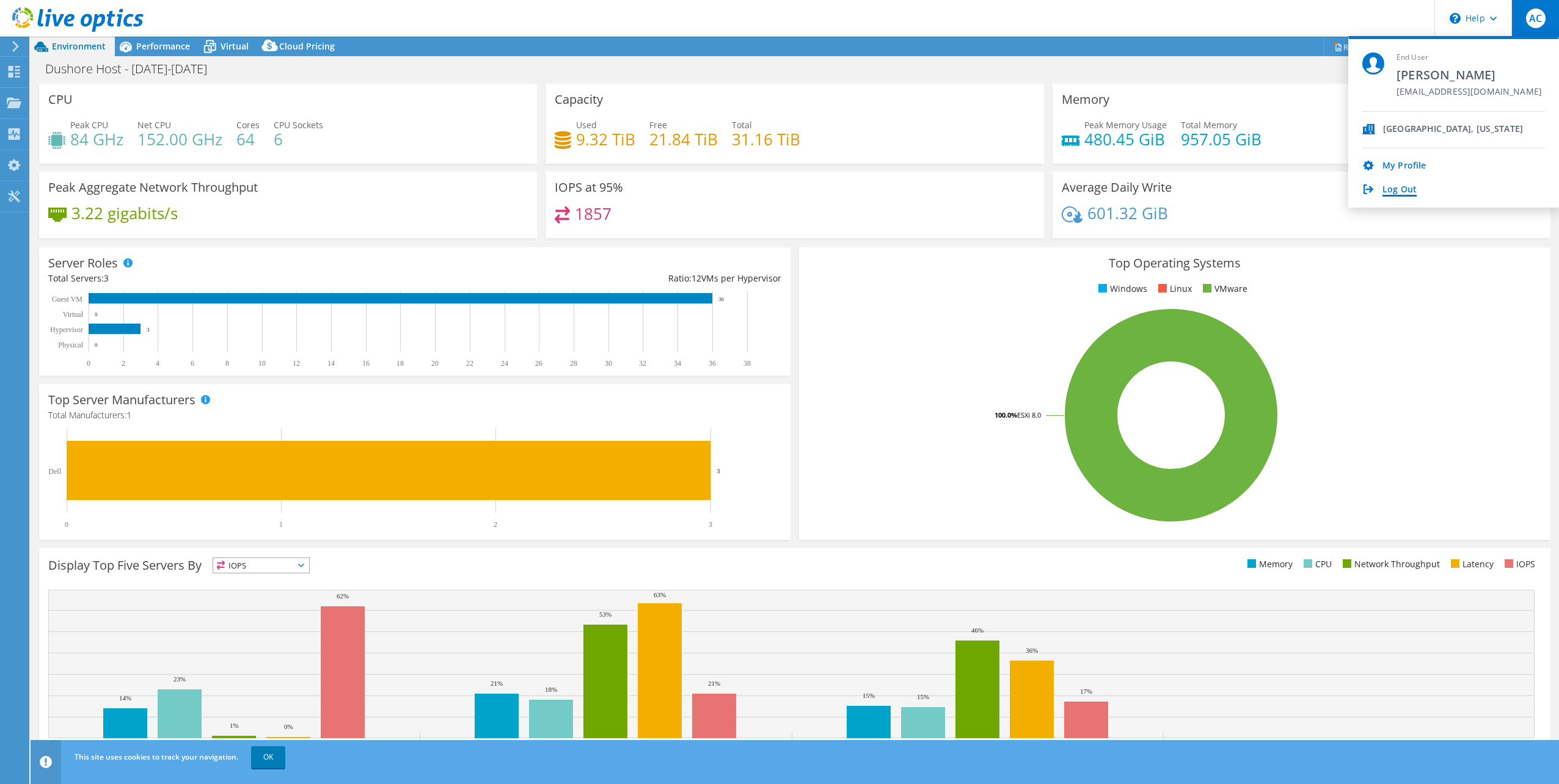
click at [1403, 191] on link "Log Out" at bounding box center [1399, 190] width 34 height 12
